Goal: Transaction & Acquisition: Purchase product/service

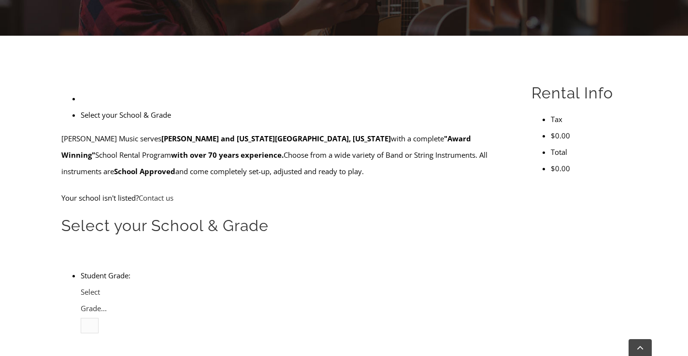
scroll to position [226, 0]
click at [107, 288] on link "Select Grade..." at bounding box center [94, 301] width 26 height 26
type input "oc"
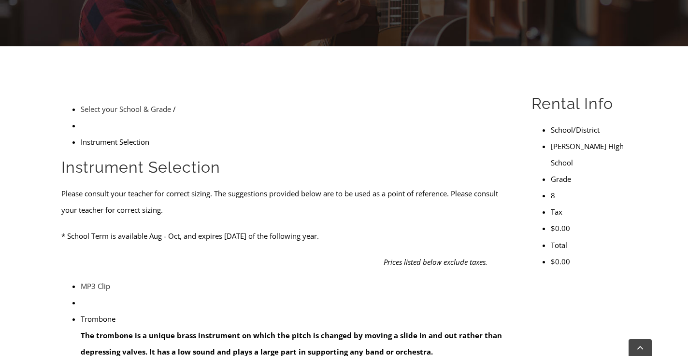
scroll to position [334, 0]
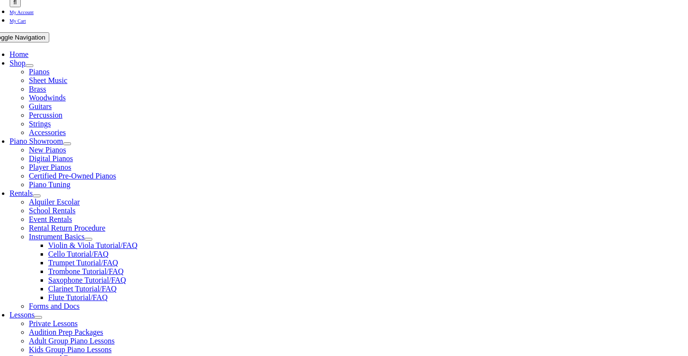
scroll to position [170, 0]
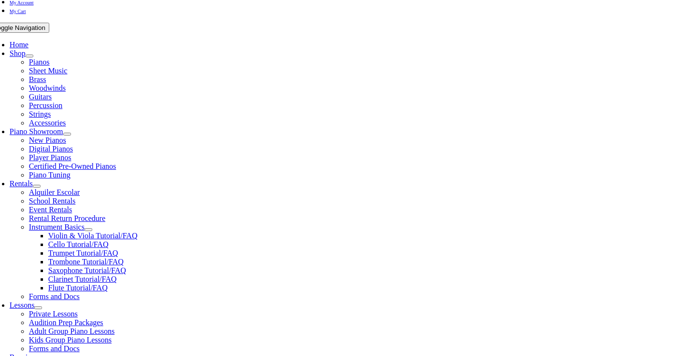
type input "octo"
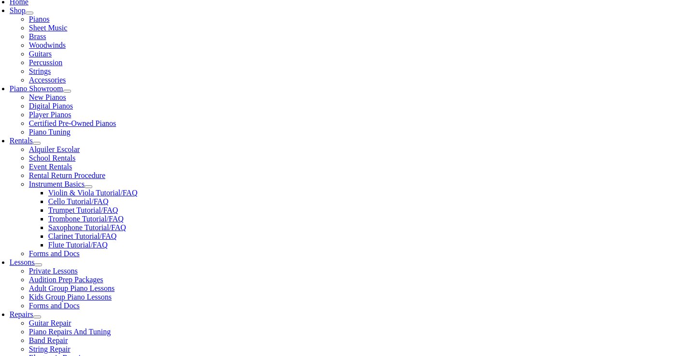
scroll to position [265, 0]
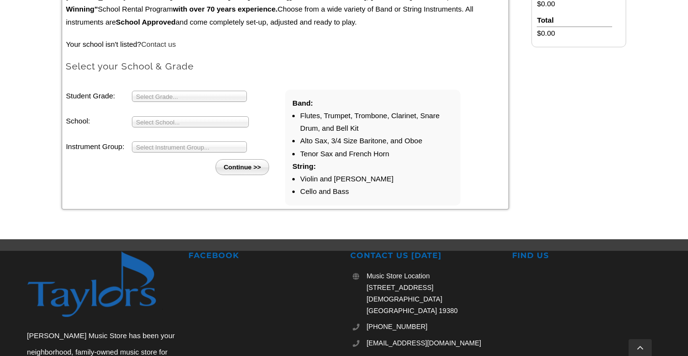
scroll to position [347, 0]
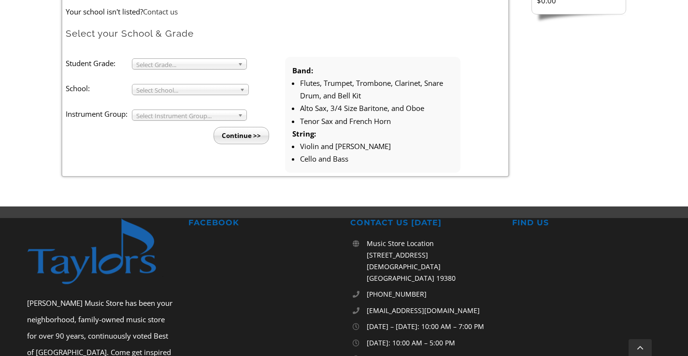
click at [207, 66] on span "Select Grade..." at bounding box center [185, 65] width 98 height 12
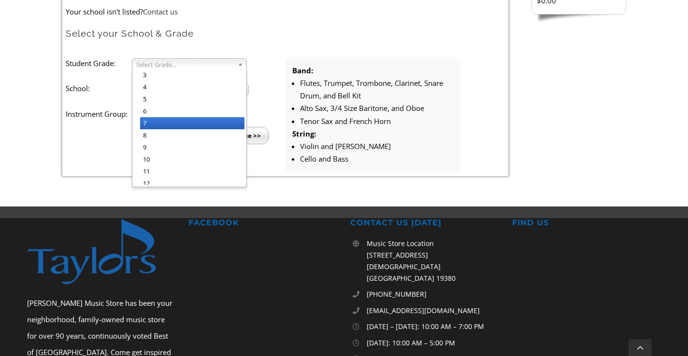
click at [204, 131] on li "8" at bounding box center [192, 135] width 104 height 12
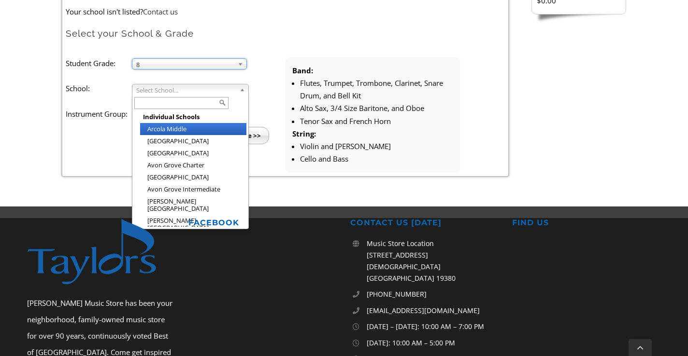
click at [182, 89] on span "Select School..." at bounding box center [185, 91] width 99 height 12
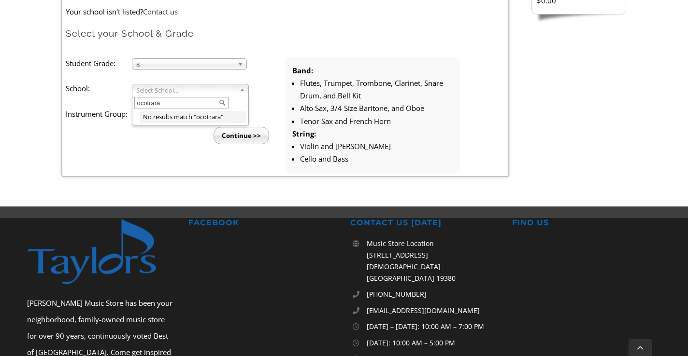
click at [167, 105] on input "ocotrara" at bounding box center [181, 103] width 94 height 12
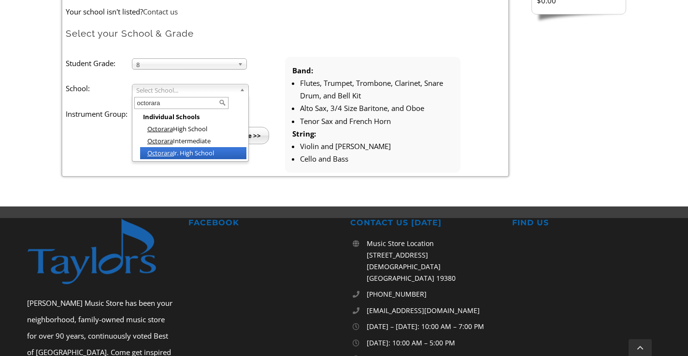
type input "octorara"
click at [167, 155] on em "Octorara" at bounding box center [160, 153] width 26 height 9
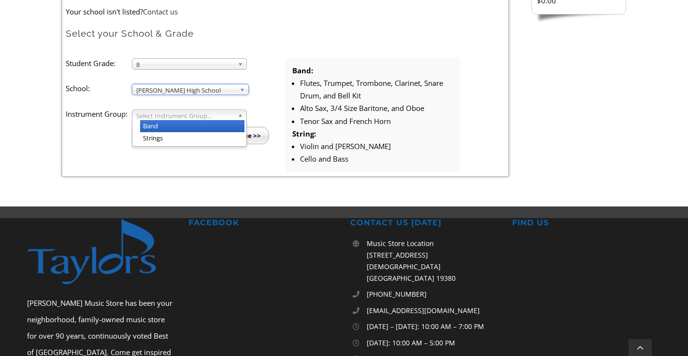
click at [160, 117] on span "Select Instrument Group..." at bounding box center [185, 116] width 98 height 12
click at [160, 127] on li "Band" at bounding box center [192, 126] width 104 height 12
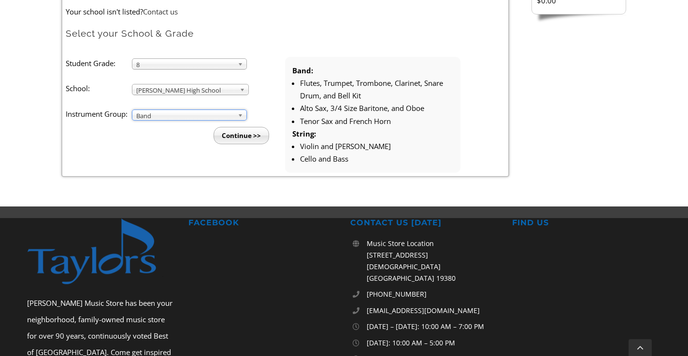
click at [238, 136] on input "Continue >>" at bounding box center [241, 135] width 56 height 17
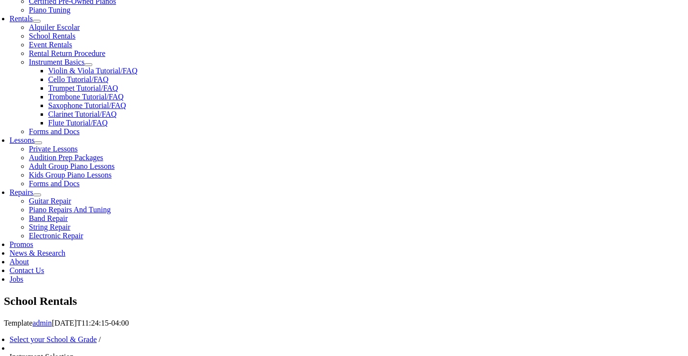
scroll to position [334, 0]
